Goal: Information Seeking & Learning: Learn about a topic

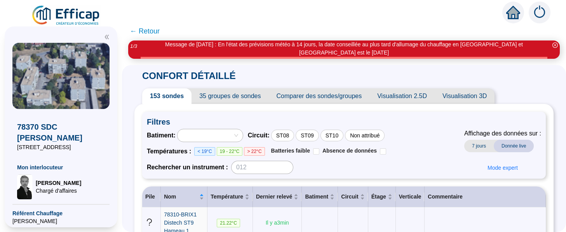
click at [510, 16] on icon "home" at bounding box center [513, 12] width 14 height 11
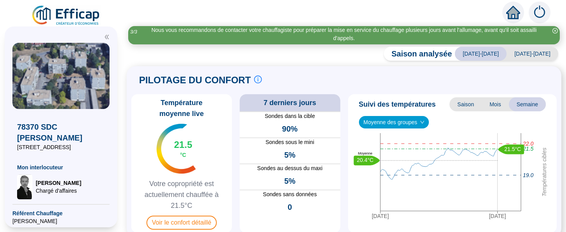
click at [174, 213] on div "Température moyenne live 21.5 °C Votre copropriété est actuellement chauffée à …" at bounding box center [181, 163] width 101 height 138
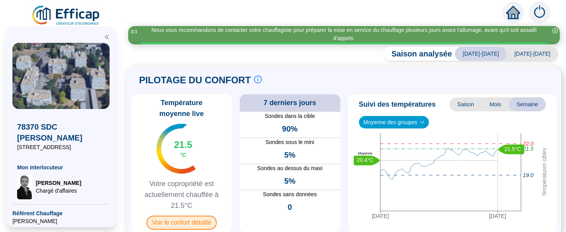
click at [177, 217] on span "Voir le confort détaillé" at bounding box center [181, 222] width 70 height 14
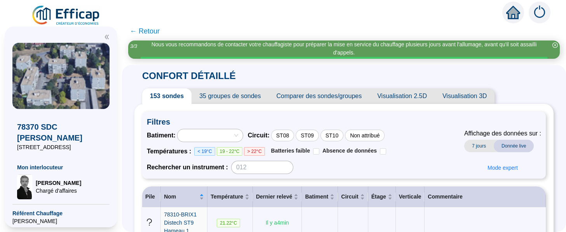
click at [208, 150] on span "< 19°C" at bounding box center [204, 151] width 21 height 9
click at [235, 149] on span "19 - 22°C" at bounding box center [230, 151] width 26 height 9
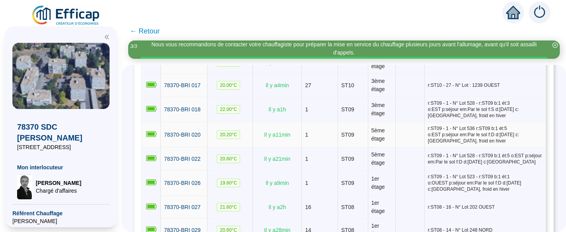
scroll to position [272, 0]
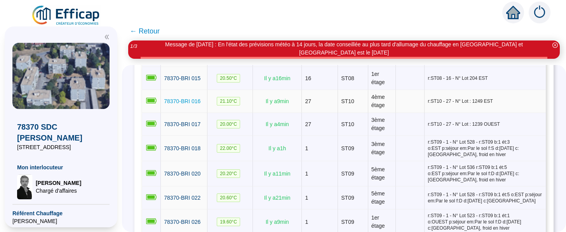
click at [192, 103] on span "78370-BRI 016" at bounding box center [182, 101] width 37 height 6
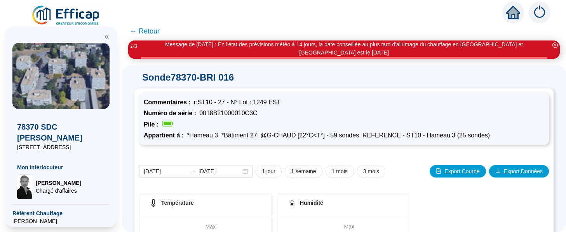
click at [151, 30] on span "← Retour" at bounding box center [145, 31] width 30 height 11
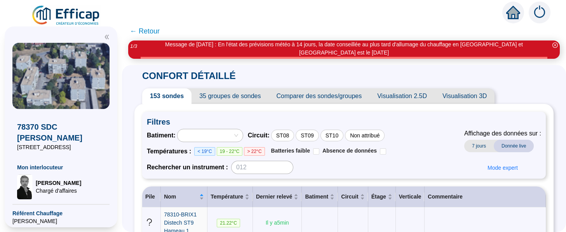
click at [257, 151] on span "> 22°C" at bounding box center [254, 151] width 21 height 9
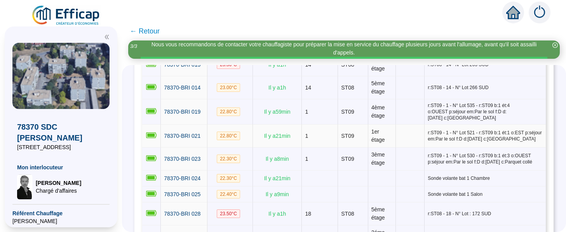
scroll to position [97, 0]
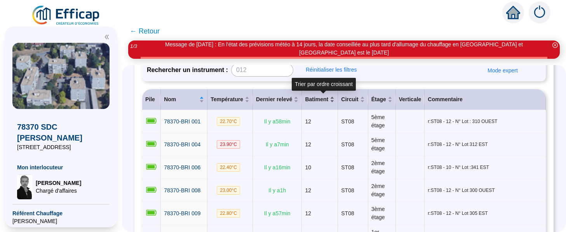
click at [335, 101] on div "Batiment" at bounding box center [320, 99] width 30 height 8
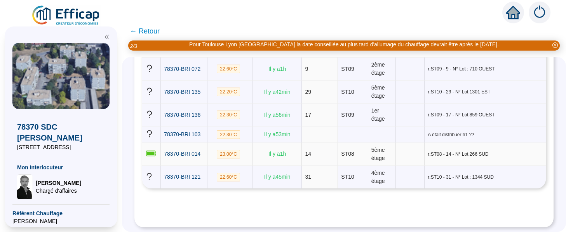
scroll to position [983, 0]
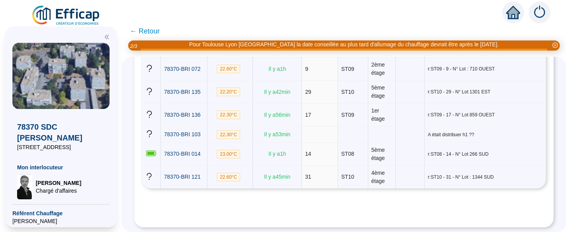
click at [149, 28] on span "← Retour" at bounding box center [145, 31] width 30 height 11
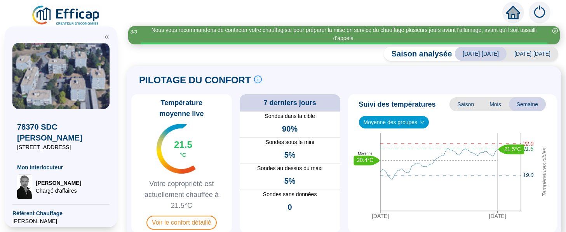
click at [294, 177] on div "5%" at bounding box center [290, 180] width 101 height 17
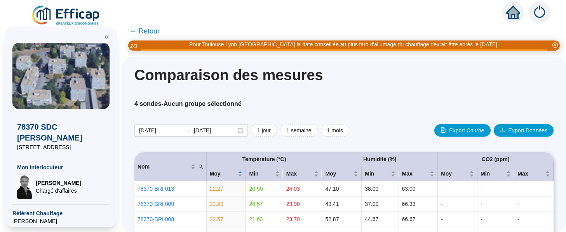
click at [156, 29] on span "← Retour" at bounding box center [145, 31] width 30 height 11
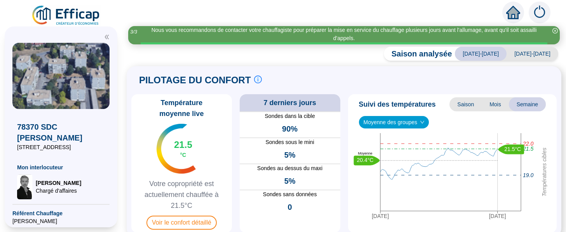
click at [289, 153] on span "5%" at bounding box center [289, 154] width 11 height 11
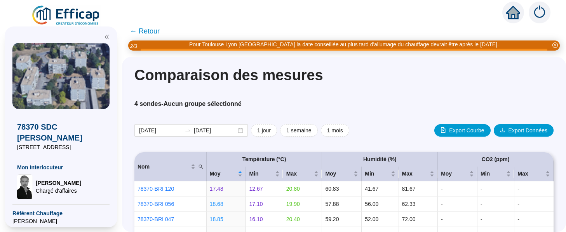
click at [536, 9] on img at bounding box center [540, 13] width 22 height 22
